Goal: Complete application form

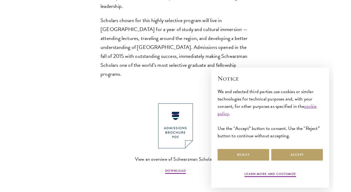
scroll to position [458, 0]
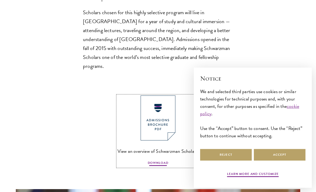
click at [154, 161] on span "DOWNLOAD" at bounding box center [158, 164] width 21 height 6
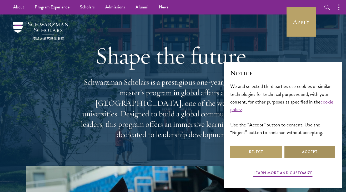
click at [289, 152] on button "Accept" at bounding box center [310, 152] width 52 height 13
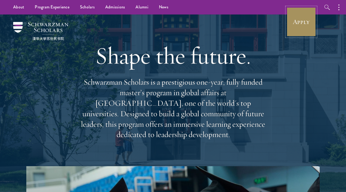
click at [294, 17] on link "Apply" at bounding box center [302, 22] width 30 height 30
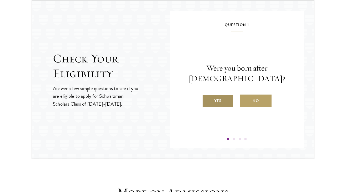
click at [230, 95] on label "Yes" at bounding box center [218, 101] width 32 height 13
click at [207, 95] on input "Yes" at bounding box center [204, 97] width 5 height 5
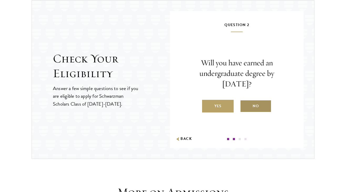
click at [249, 105] on label "No" at bounding box center [256, 106] width 32 height 13
click at [245, 105] on input "No" at bounding box center [242, 102] width 5 height 5
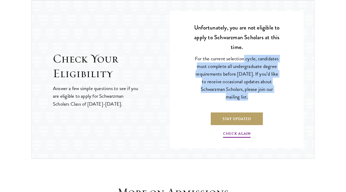
drag, startPoint x: 244, startPoint y: 56, endPoint x: 247, endPoint y: 111, distance: 54.9
click at [247, 111] on div "Unfortunately, you are not eligible to apply to Schwarzman Scholars at this tim…" at bounding box center [237, 81] width 102 height 119
click at [246, 135] on link "Check Again" at bounding box center [237, 134] width 28 height 8
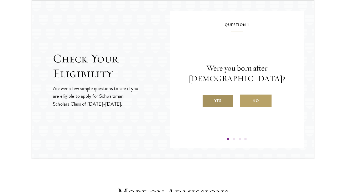
click at [234, 104] on label "Yes" at bounding box center [218, 101] width 32 height 13
click at [207, 100] on input "Yes" at bounding box center [204, 97] width 5 height 5
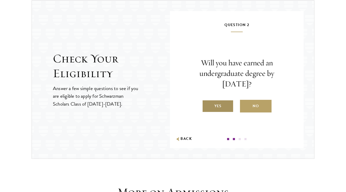
click at [226, 106] on label "Yes" at bounding box center [218, 106] width 32 height 13
click at [207, 105] on input "Yes" at bounding box center [204, 102] width 5 height 5
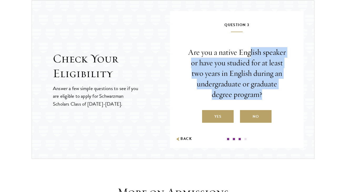
drag, startPoint x: 249, startPoint y: 56, endPoint x: 250, endPoint y: 106, distance: 49.5
click at [250, 106] on div "Are you a native English speaker or have you studied for at least two years in …" at bounding box center [237, 85] width 102 height 76
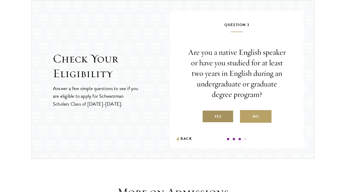
click at [227, 115] on label "Yes" at bounding box center [218, 116] width 32 height 13
click at [207, 115] on input "Yes" at bounding box center [204, 113] width 5 height 5
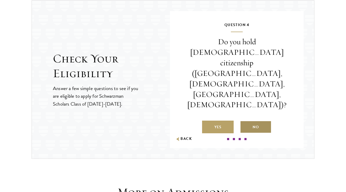
click at [247, 121] on label "No" at bounding box center [256, 127] width 32 height 13
click at [245, 121] on input "No" at bounding box center [242, 123] width 5 height 5
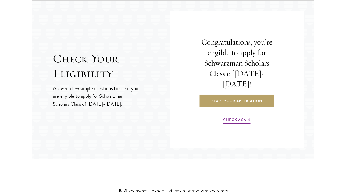
click at [246, 79] on h4 "Congratulations, you’re eligible to apply for Schwarzman Scholars Class of [DAT…" at bounding box center [237, 63] width 76 height 52
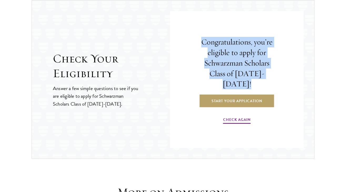
click at [246, 79] on h4 "Congratulations, you’re eligible to apply for Schwarzman Scholars Class of [DAT…" at bounding box center [237, 63] width 76 height 52
